Goal: Check status: Check status

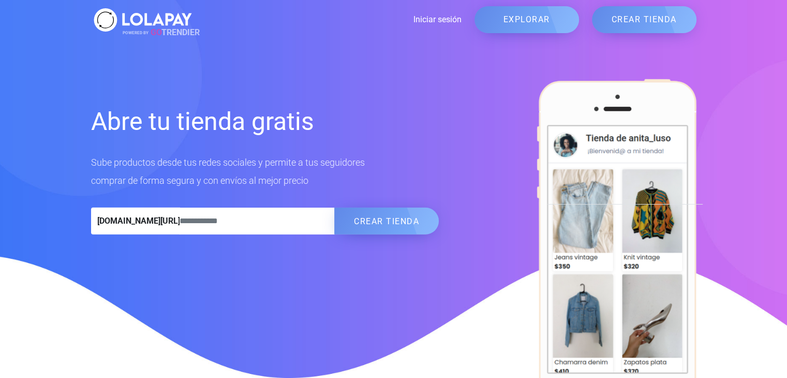
click at [423, 19] on link "Iniciar sesión" at bounding box center [328, 19] width 267 height 12
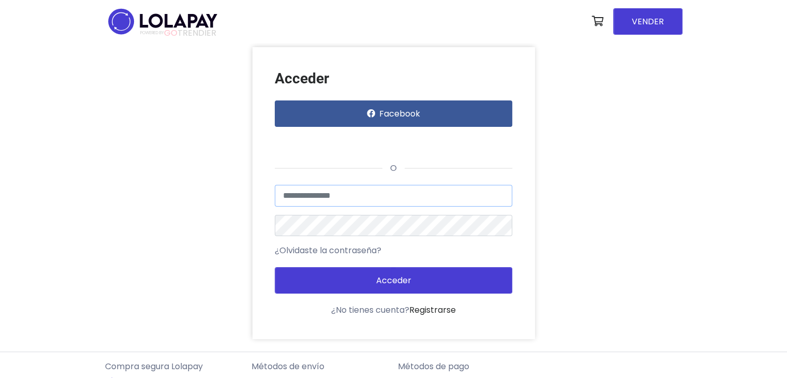
click at [389, 196] on input "text" at bounding box center [394, 196] width 238 height 22
type input "**********"
click at [275, 267] on button "Acceder" at bounding box center [394, 280] width 238 height 26
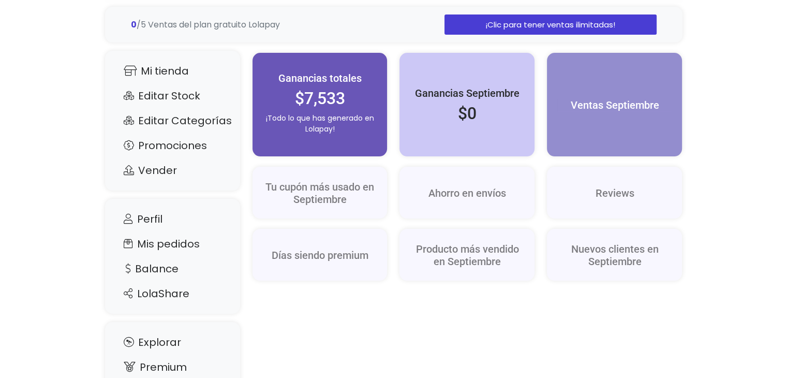
scroll to position [66, 0]
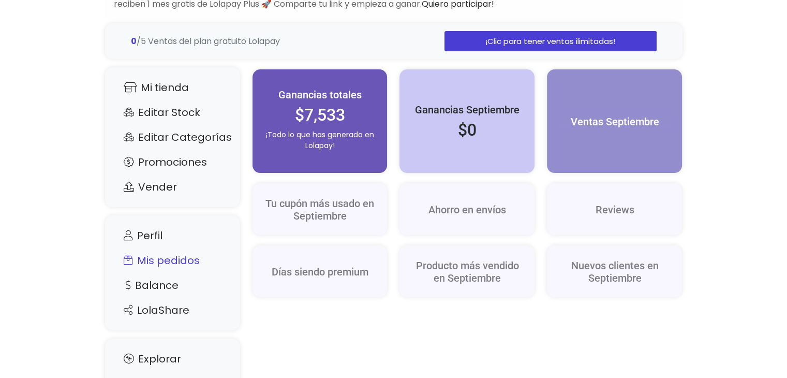
click at [188, 257] on link "Mis pedidos" at bounding box center [172, 261] width 114 height 20
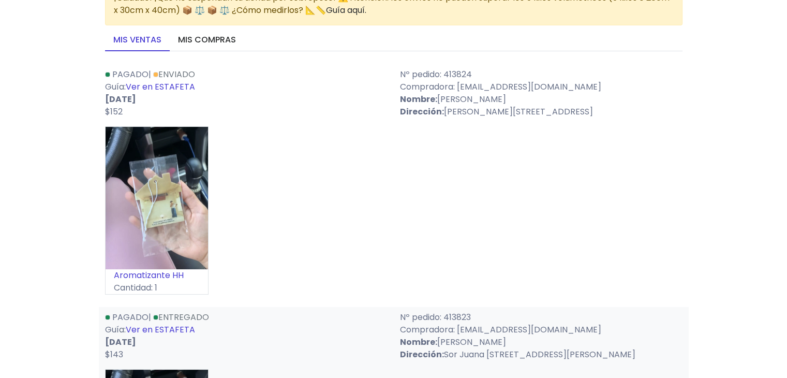
scroll to position [62, 0]
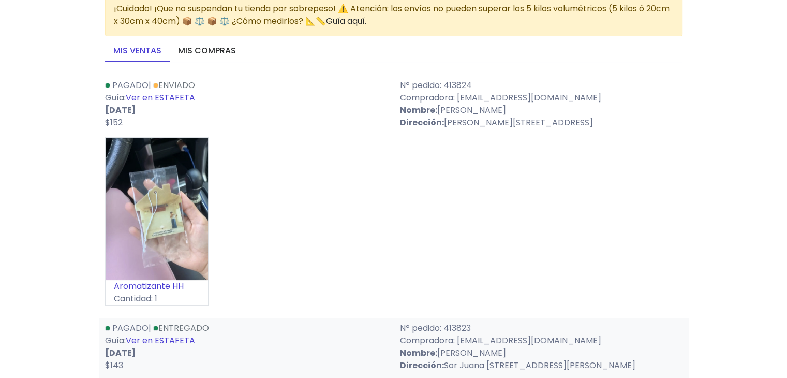
click at [174, 100] on link "Ver en ESTAFETA" at bounding box center [160, 98] width 69 height 12
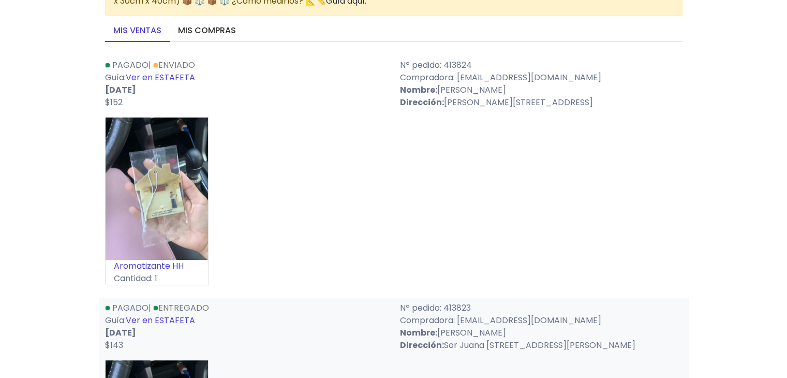
scroll to position [0, 0]
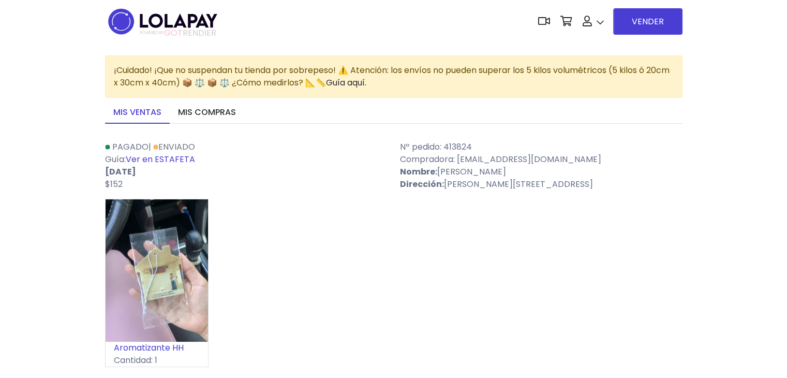
click at [157, 158] on link "Ver en ESTAFETA" at bounding box center [160, 159] width 69 height 12
